Goal: Transaction & Acquisition: Purchase product/service

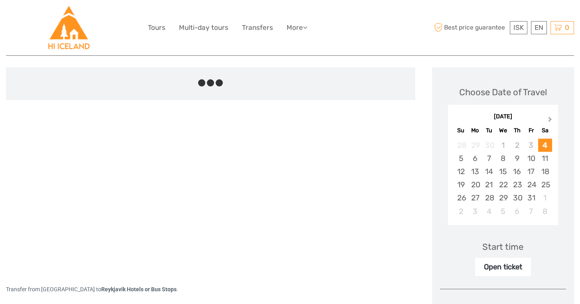
click at [553, 120] on button "Next Month" at bounding box center [551, 121] width 13 height 13
click at [543, 187] on div "22" at bounding box center [546, 184] width 14 height 13
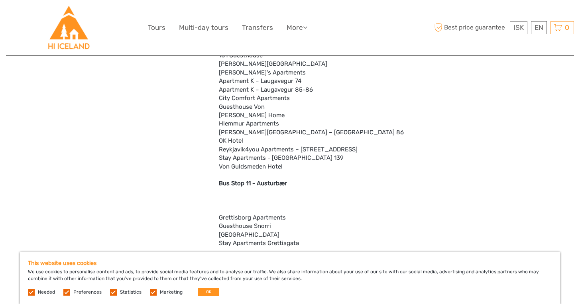
scroll to position [1585, 0]
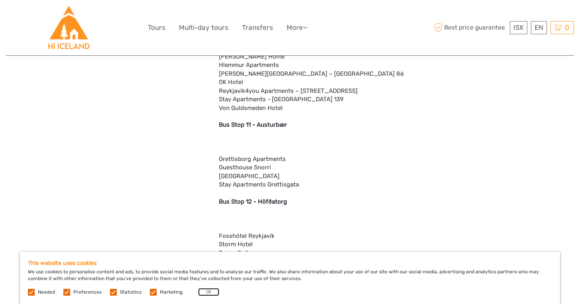
click at [205, 292] on button "OK" at bounding box center [208, 292] width 21 height 8
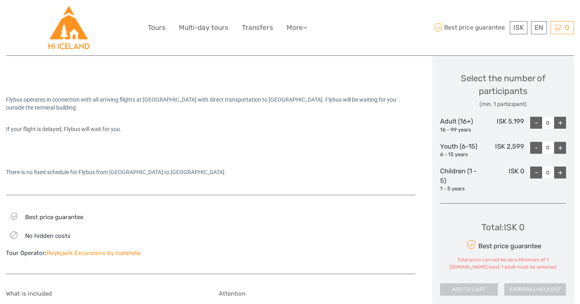
scroll to position [341, 0]
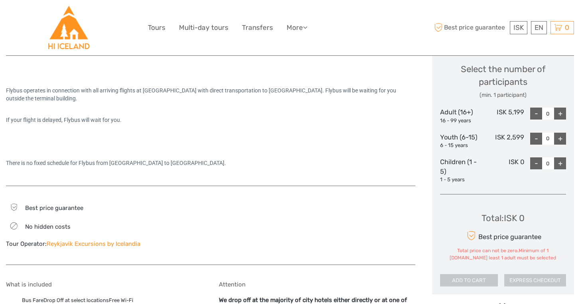
click at [557, 116] on div "+" at bounding box center [561, 114] width 12 height 12
type input "1"
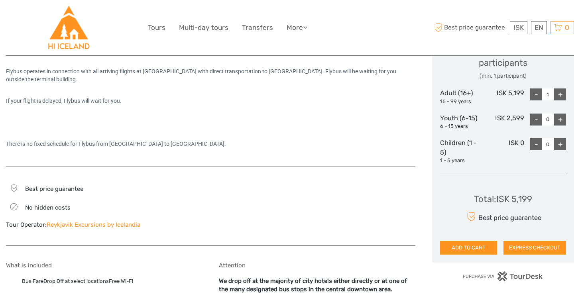
scroll to position [364, 0]
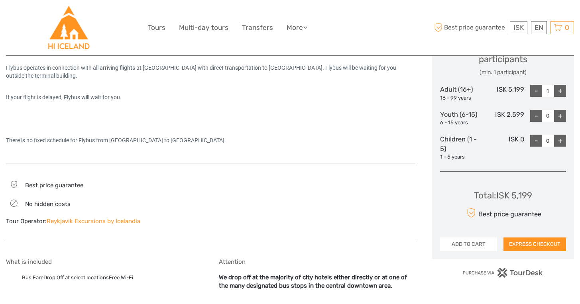
click at [477, 245] on button "ADD TO CART" at bounding box center [468, 245] width 57 height 14
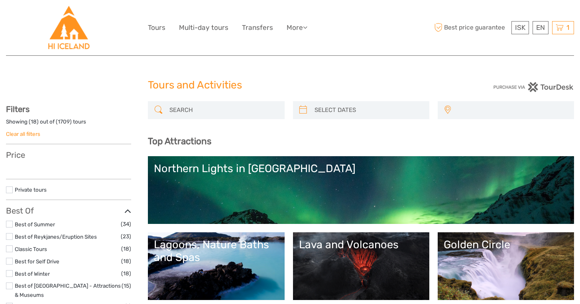
select select
